Goal: Transaction & Acquisition: Purchase product/service

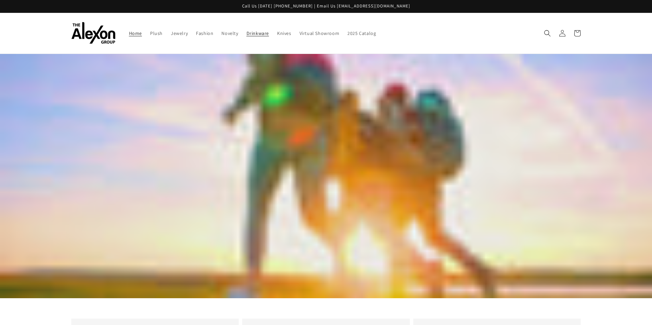
click at [253, 35] on span "Drinkware" at bounding box center [258, 33] width 22 height 6
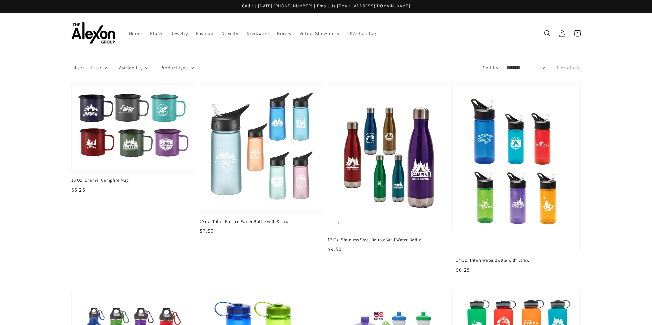
drag, startPoint x: 196, startPoint y: 222, endPoint x: 290, endPoint y: 219, distance: 93.5
click at [290, 219] on li "20 oz. Tritan Frosted Water Bottle with Straw 20 oz. Tritan Frosted Water Bottl…" at bounding box center [260, 188] width 128 height 208
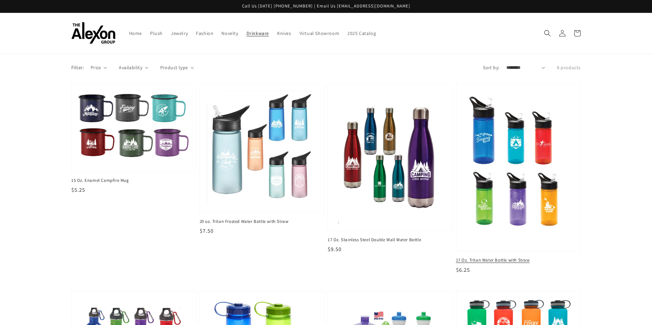
click at [506, 261] on span "17 Oz. Tritan Water Bottle with Straw" at bounding box center [518, 260] width 125 height 6
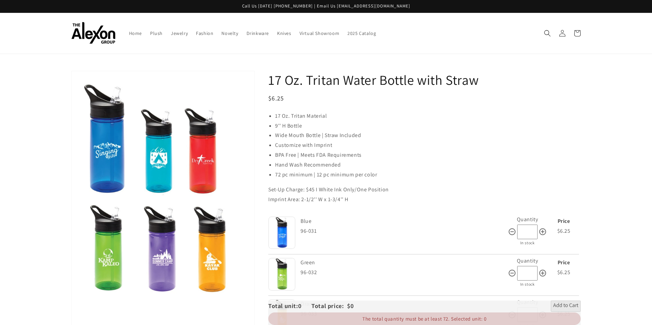
drag, startPoint x: 267, startPoint y: 80, endPoint x: 493, endPoint y: 82, distance: 225.8
click at [493, 82] on div "17 Oz. Tritan Water Bottle with Straw Regular price $6.25 Regular price Sale pr…" at bounding box center [418, 283] width 326 height 424
copy h1 "17 Oz. Tritan Water Bottle with Straw"
